Goal: Task Accomplishment & Management: Manage account settings

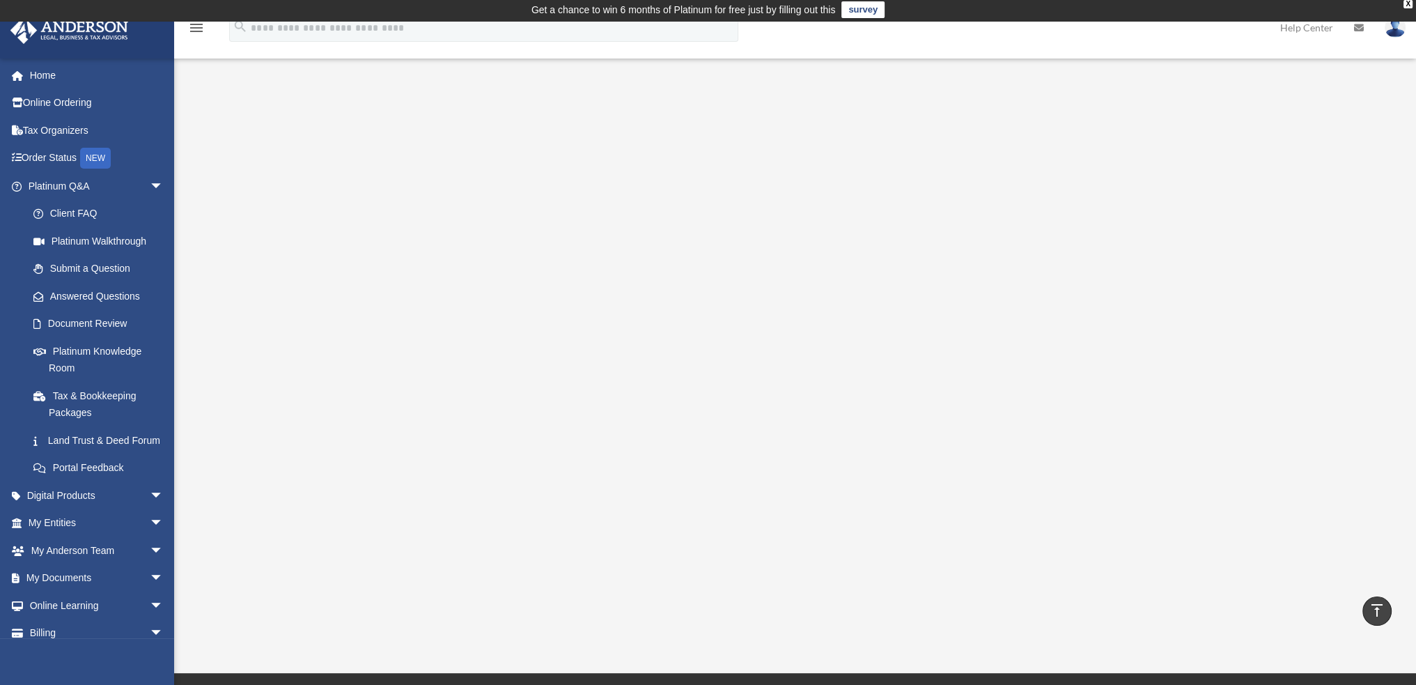
scroll to position [56, 0]
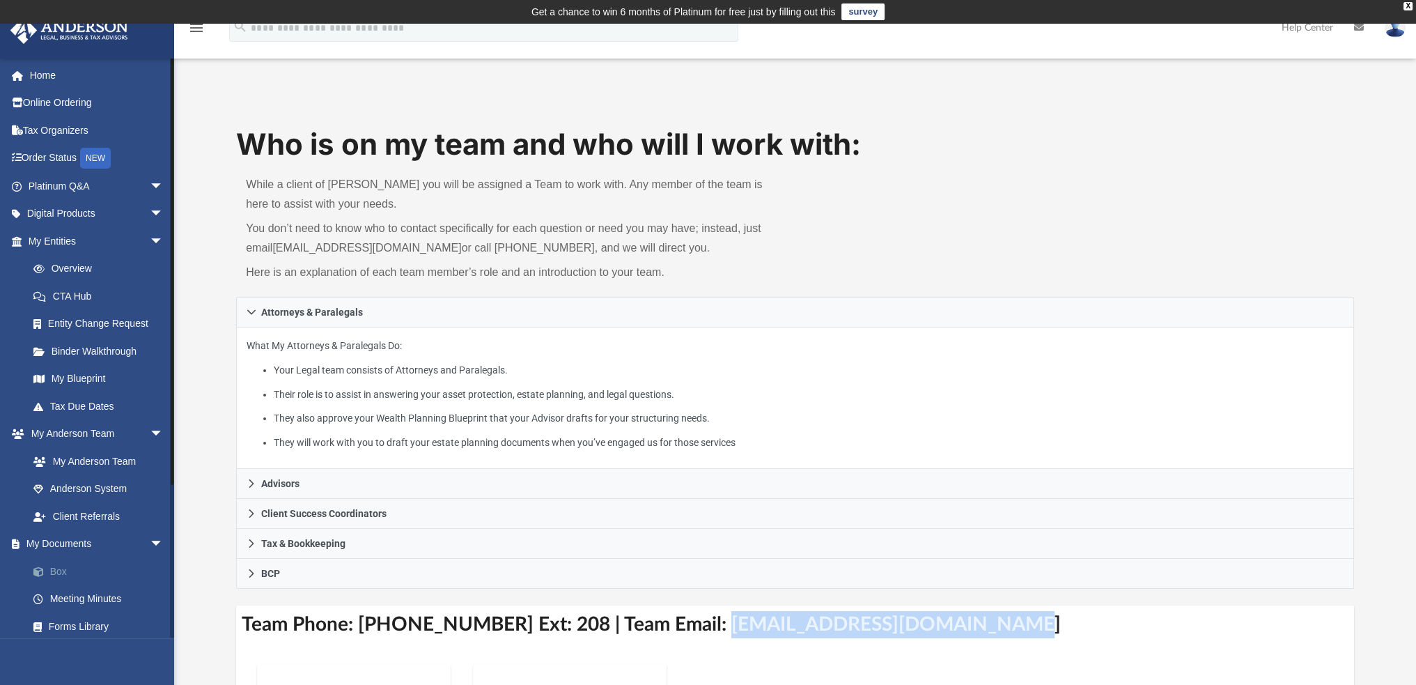
click at [61, 568] on link "Box" at bounding box center [101, 571] width 165 height 28
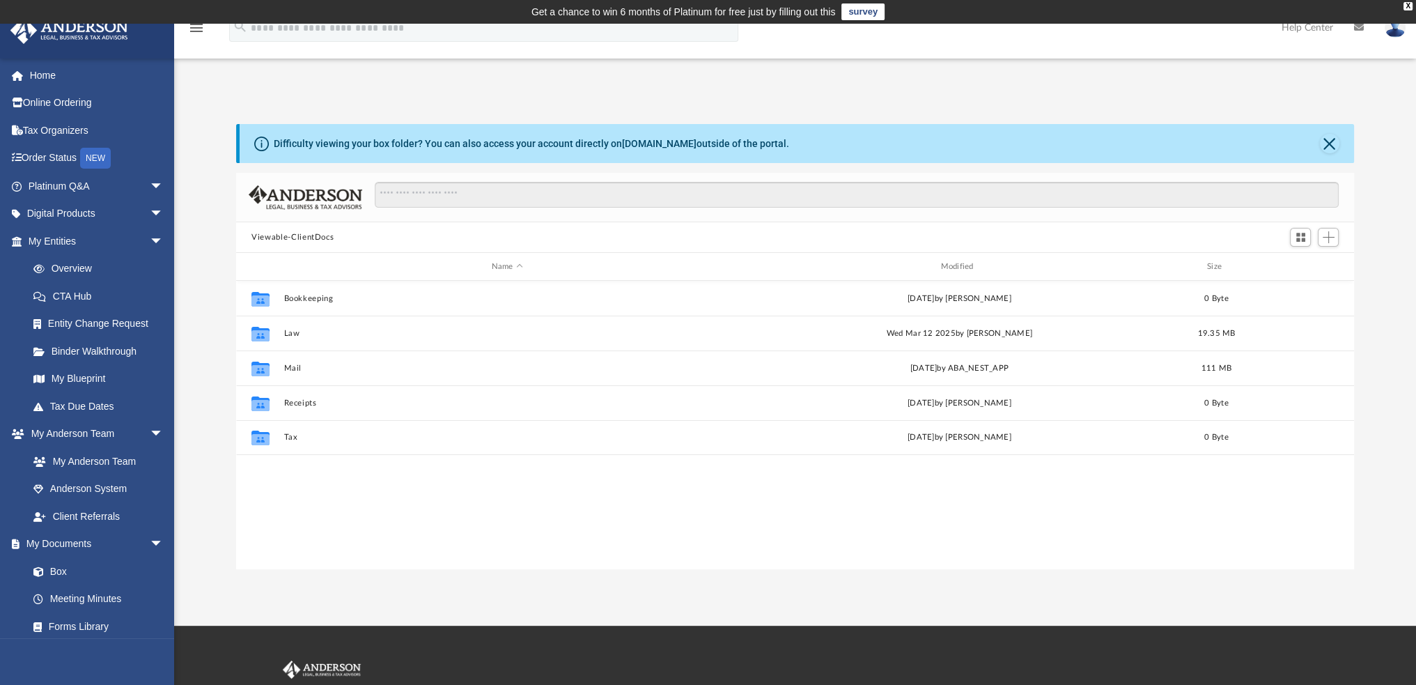
scroll to position [306, 1106]
click at [967, 268] on div "Modified" at bounding box center [959, 266] width 446 height 13
click at [949, 269] on div "Modified" at bounding box center [959, 266] width 446 height 13
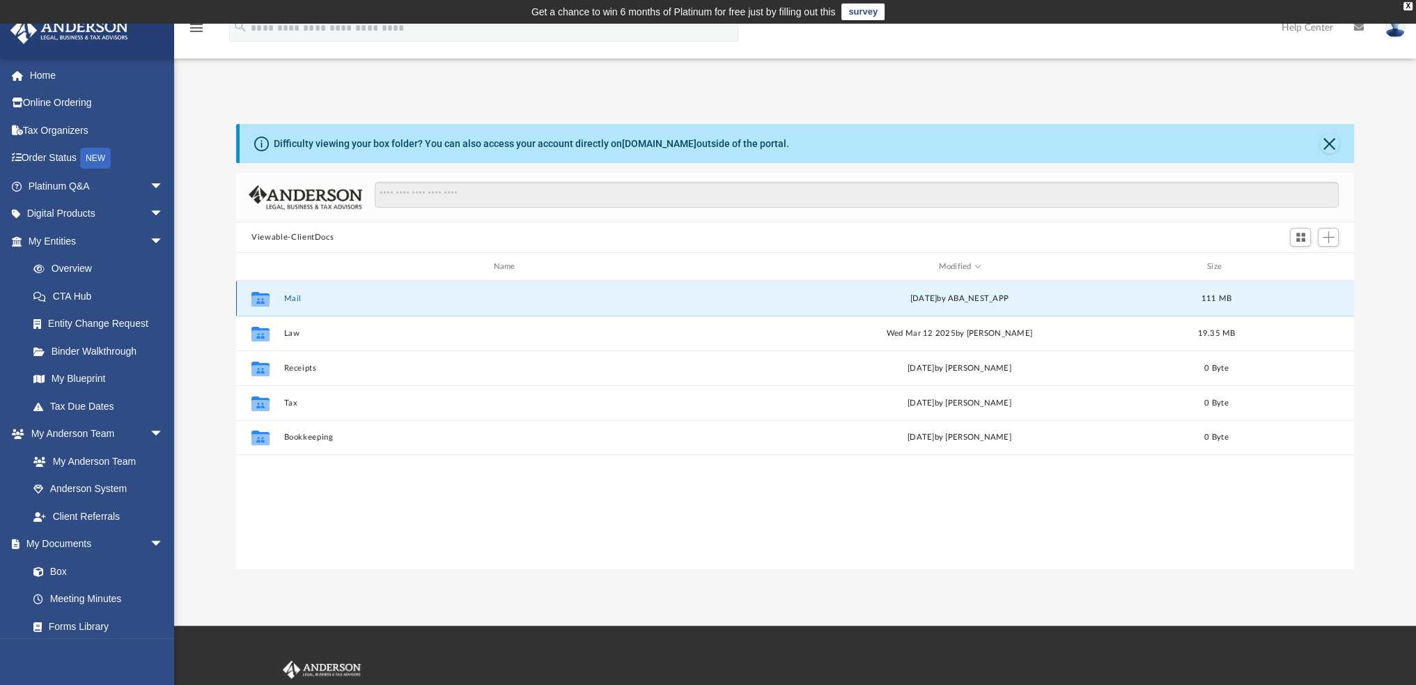
click at [292, 297] on button "Mail" at bounding box center [507, 298] width 446 height 9
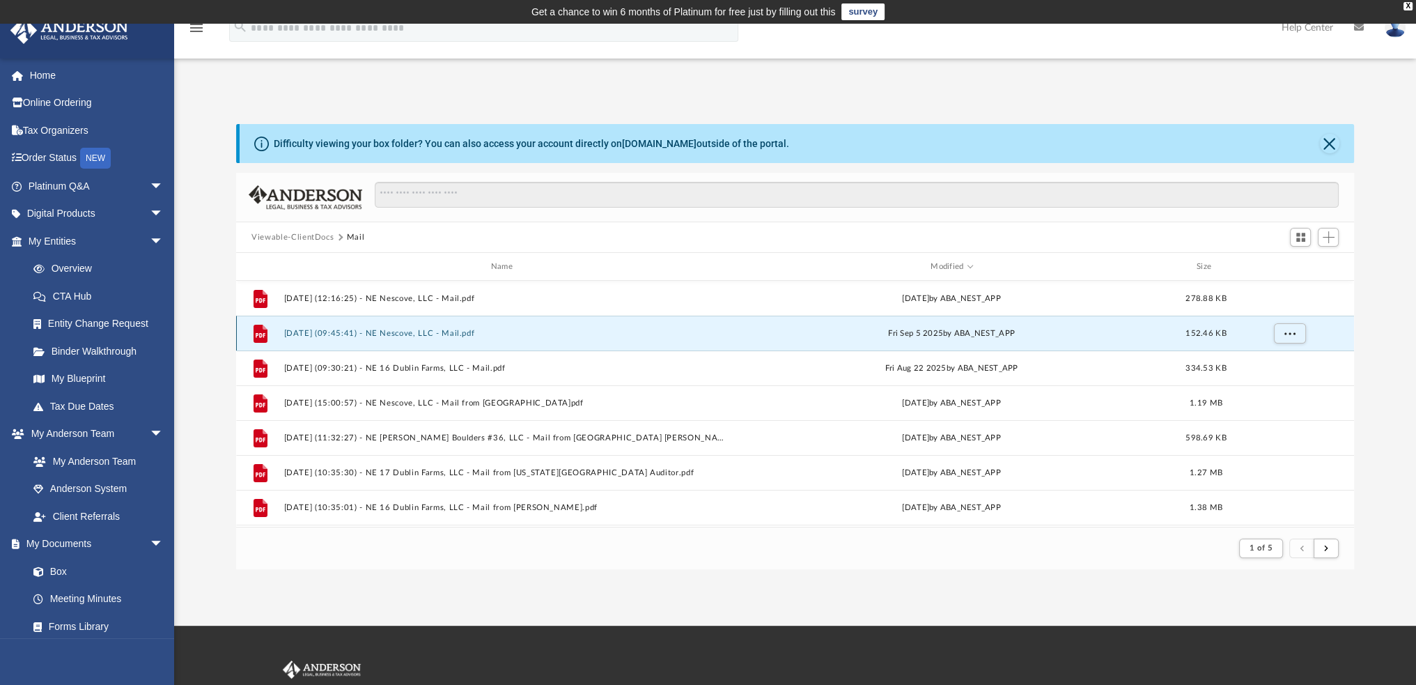
click at [411, 334] on button "2025.09.05 (09:45:41) - NE Nescove, LLC - Mail.pdf" at bounding box center [504, 333] width 441 height 9
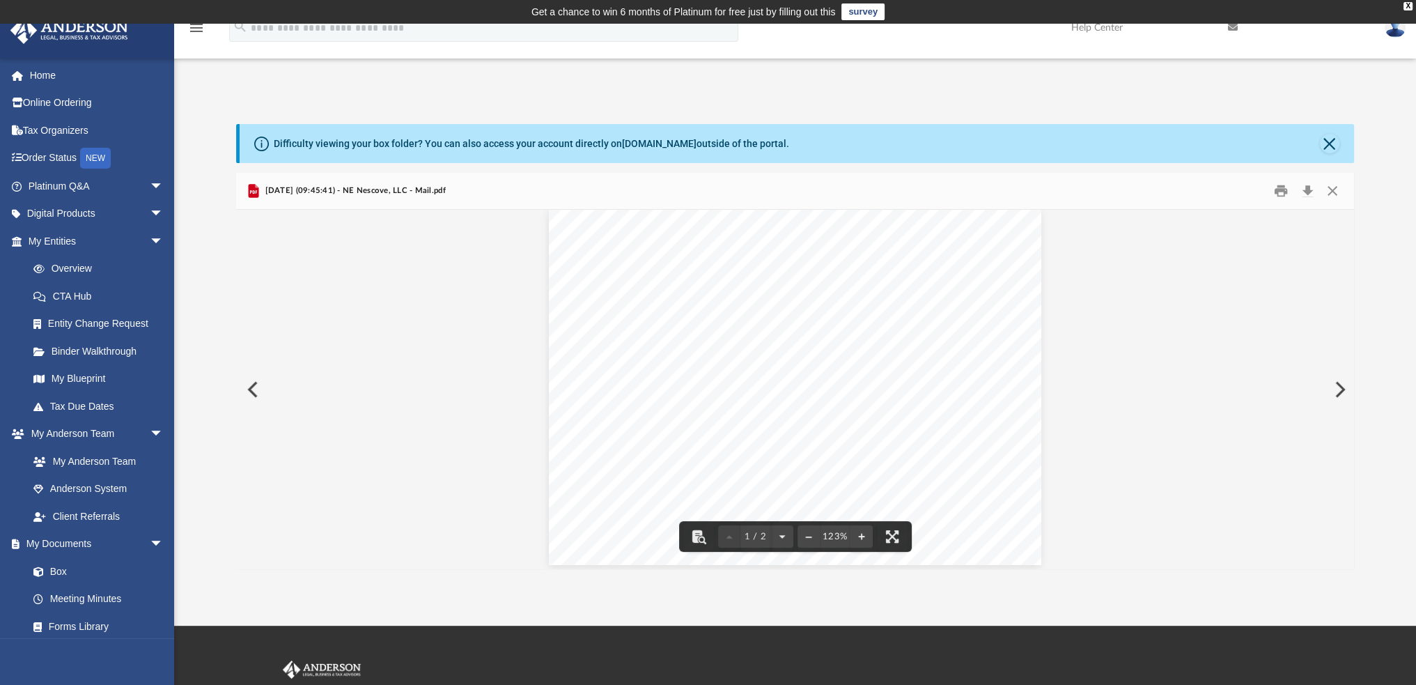
scroll to position [0, 0]
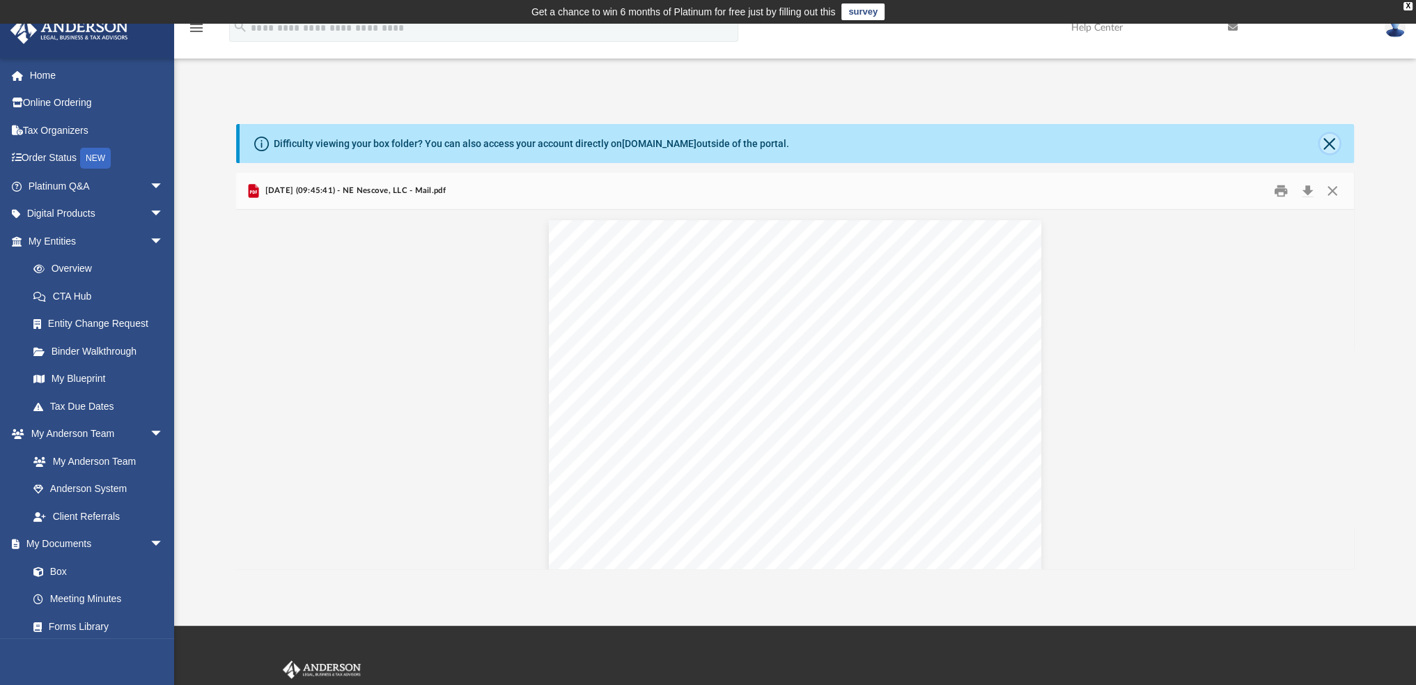
click at [1331, 134] on button "Close" at bounding box center [1329, 143] width 19 height 19
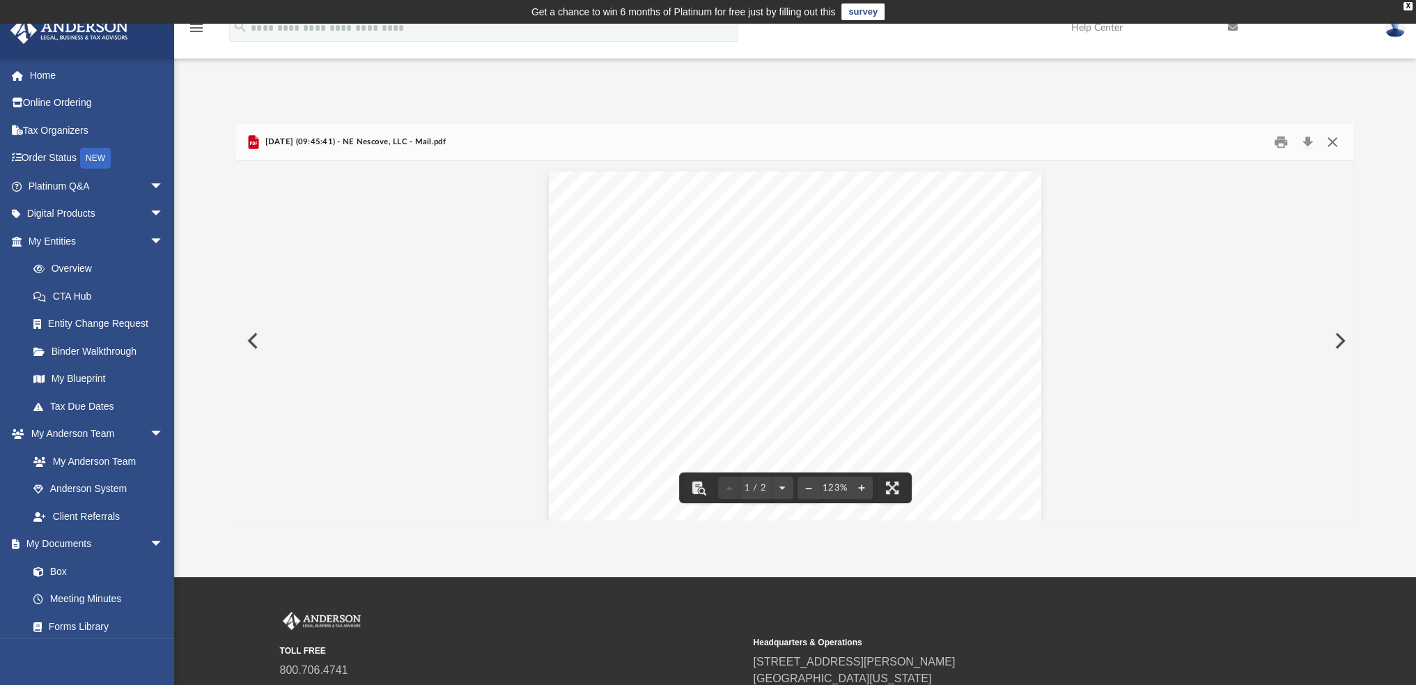
click at [1331, 144] on button "Close" at bounding box center [1331, 143] width 25 height 22
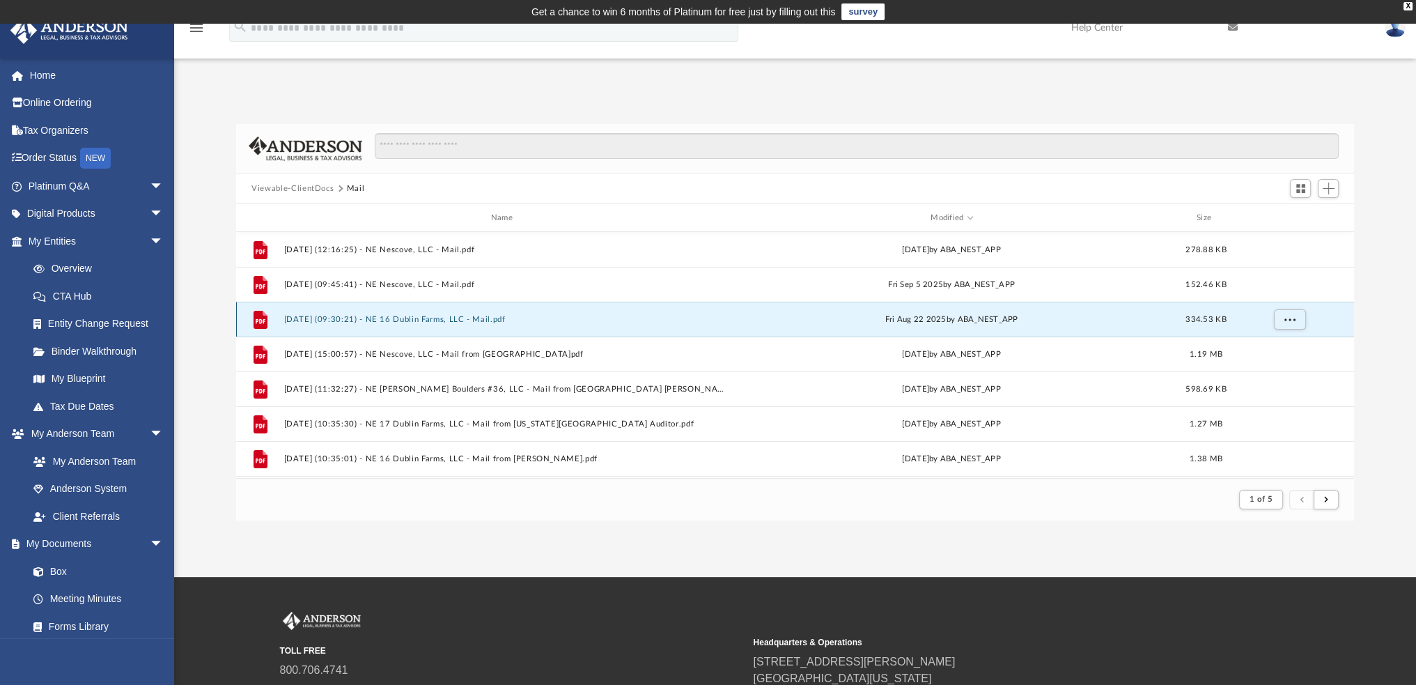
click at [444, 320] on button "2025.08.22 (09:30:21) - NE 16 Dublin Farms, LLC - Mail.pdf" at bounding box center [504, 319] width 441 height 9
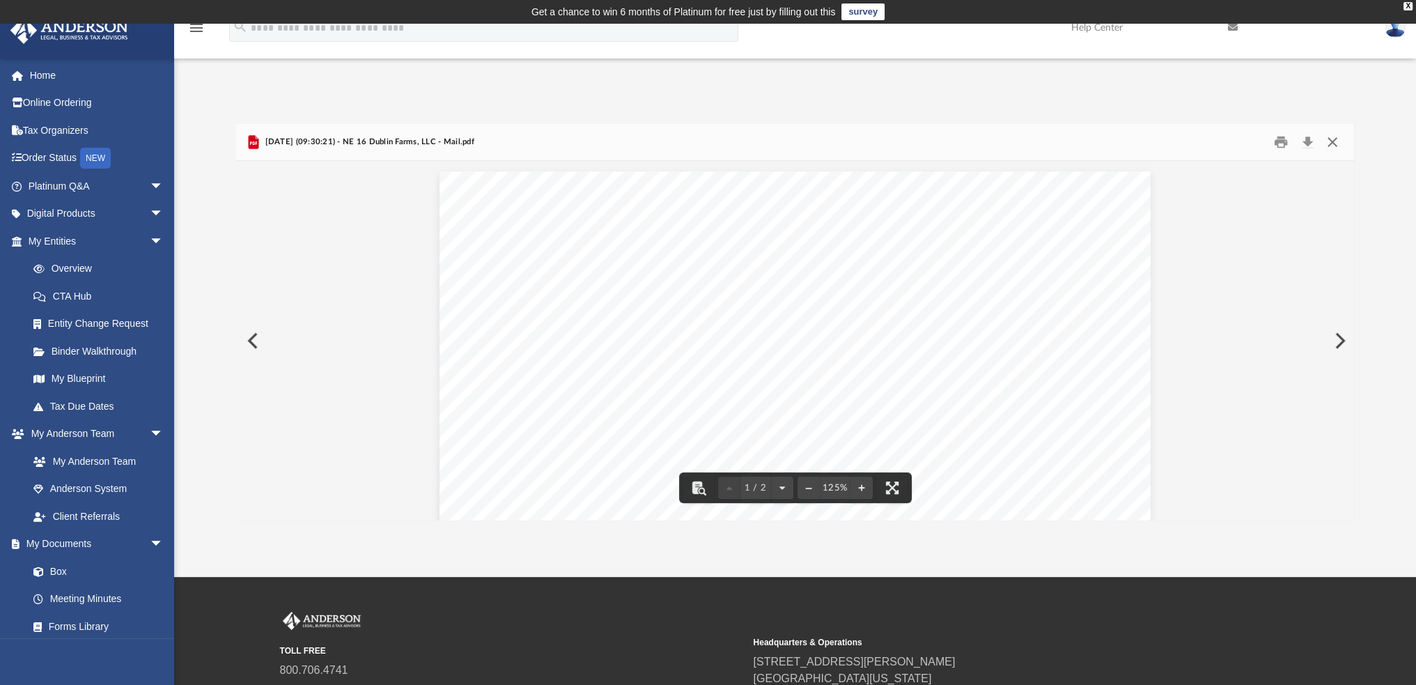
click at [1330, 144] on button "Close" at bounding box center [1331, 143] width 25 height 22
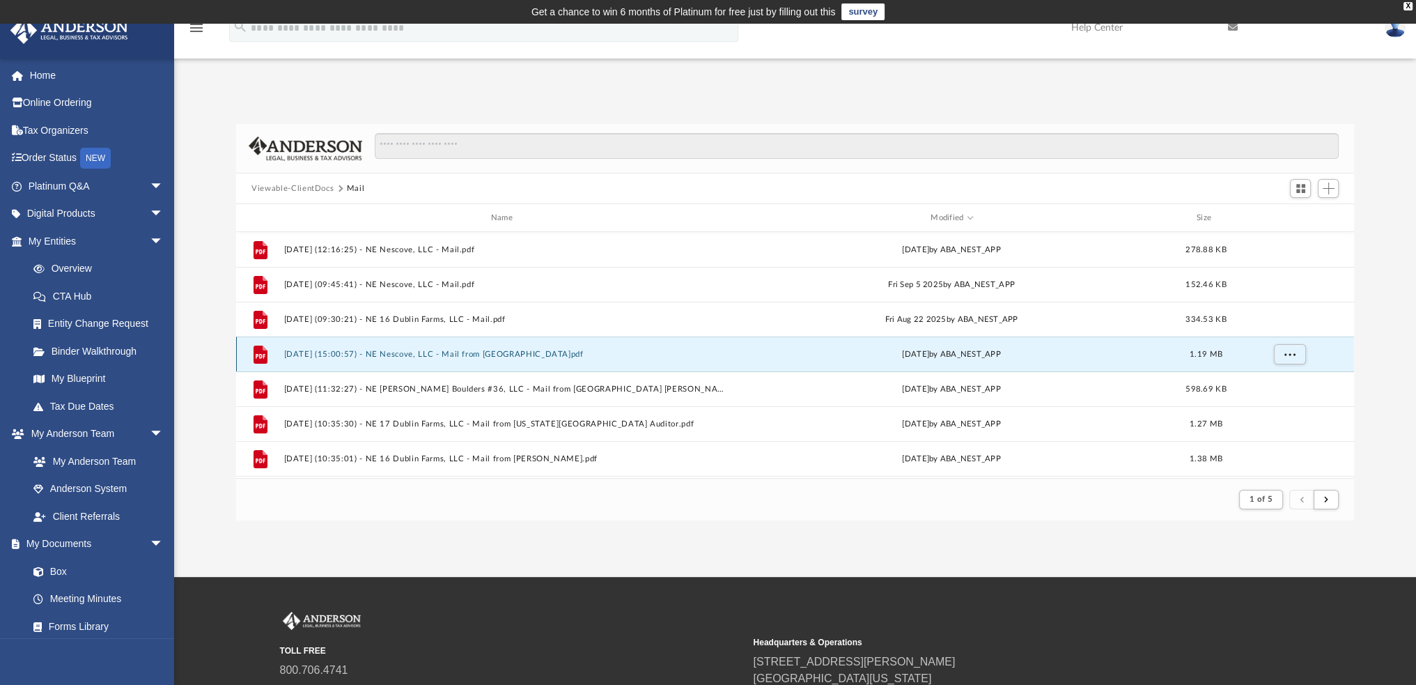
click at [504, 356] on button "2025.08.07 (15:00:57) - NE Nescove, LLC - Mail from Neskowin Regional Water Dis…" at bounding box center [504, 354] width 441 height 9
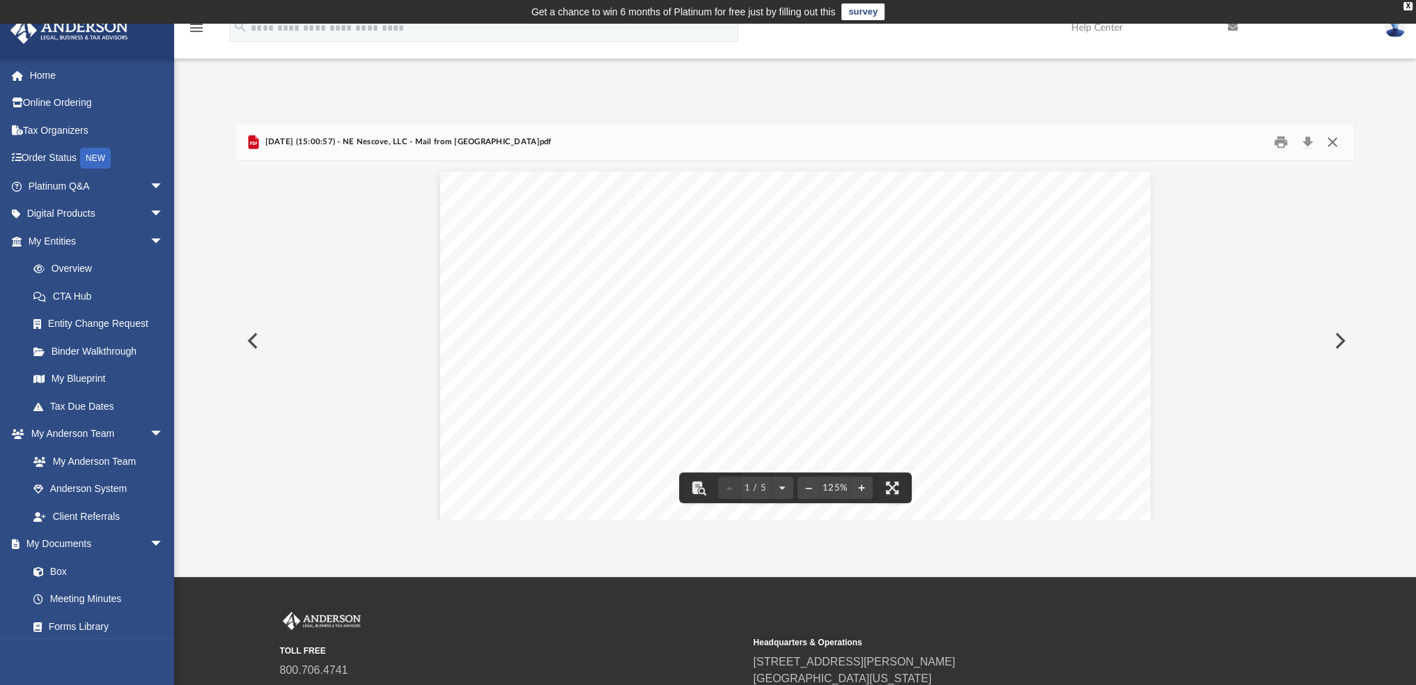
click at [1331, 145] on button "Close" at bounding box center [1331, 143] width 25 height 22
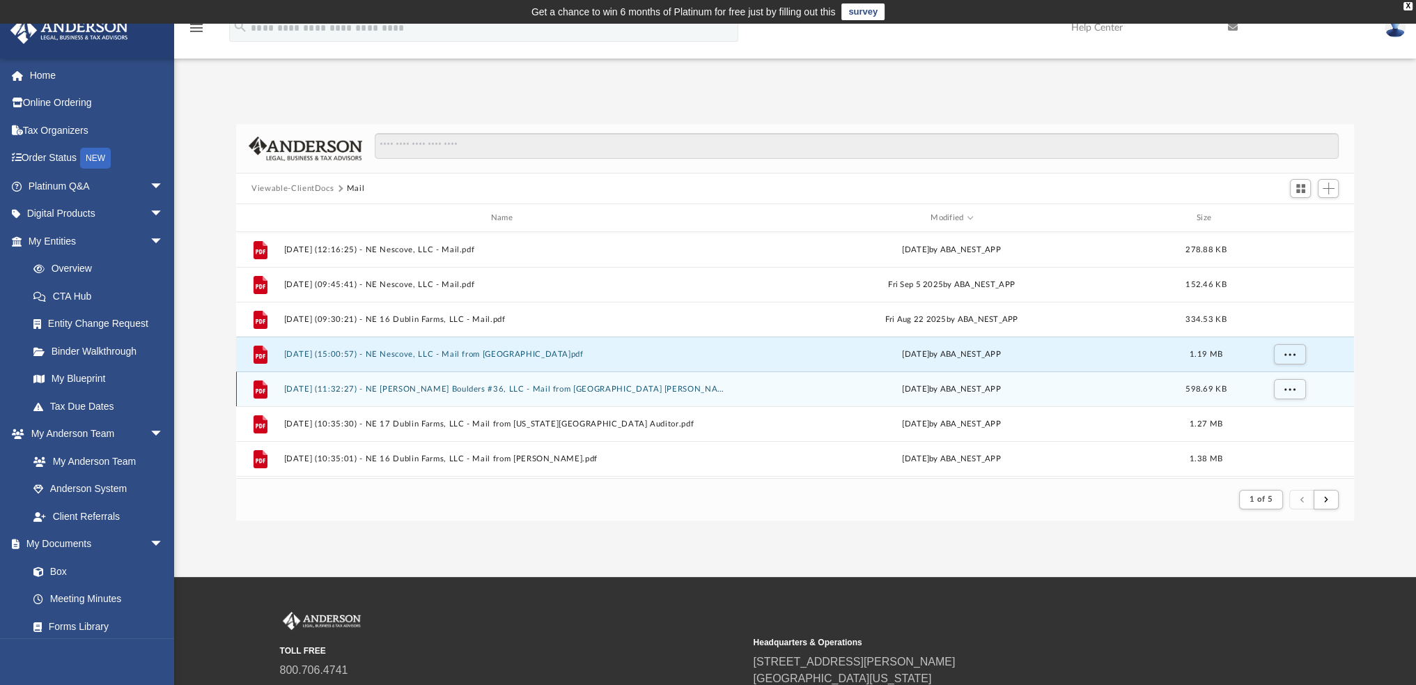
click at [618, 389] on button "2025.07.25 (11:32:27) - NE Herriman Boulders #36, LLC - Mail from NE HERRIMAN B…" at bounding box center [504, 388] width 441 height 9
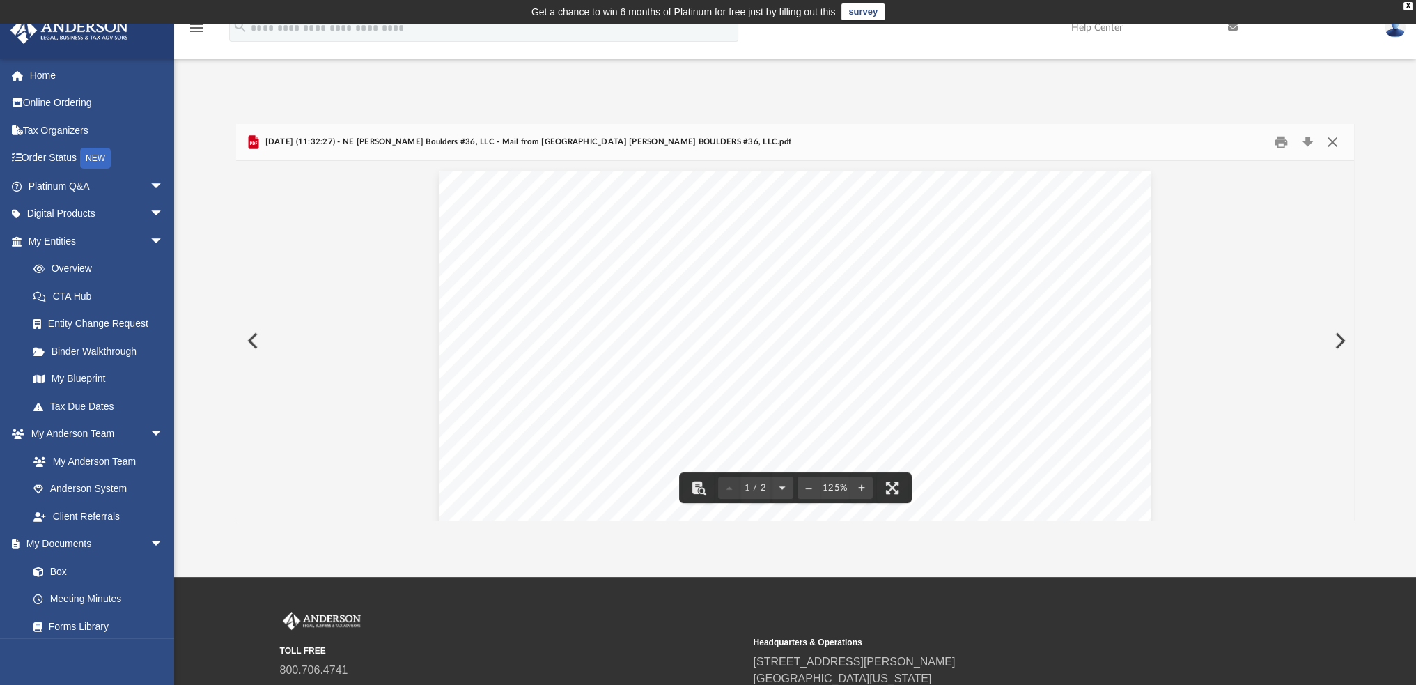
click at [1331, 146] on button "Close" at bounding box center [1331, 143] width 25 height 22
